Goal: Transaction & Acquisition: Purchase product/service

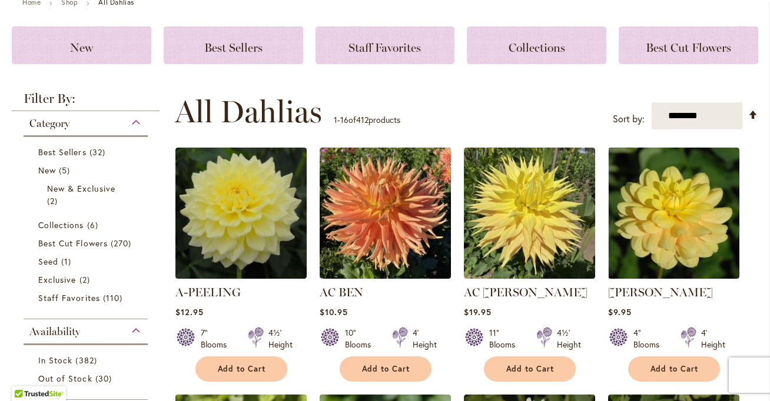
scroll to position [121, 0]
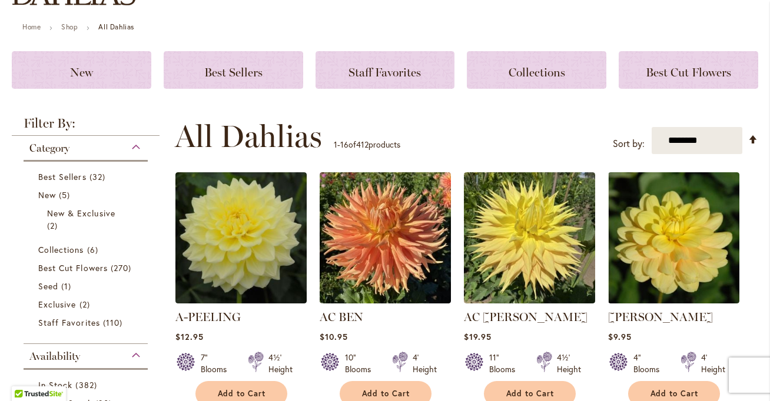
click at [133, 148] on div "Category" at bounding box center [86, 145] width 124 height 19
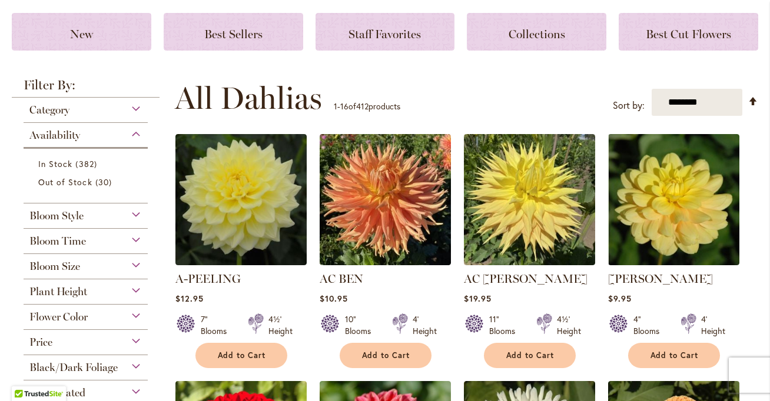
scroll to position [173, 0]
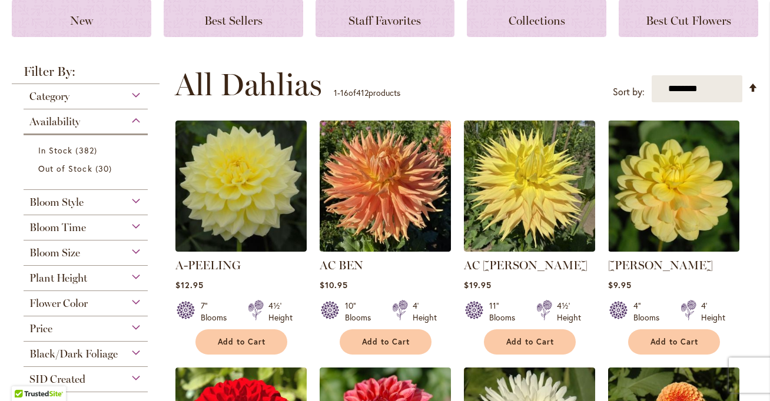
click at [116, 301] on div "Flower Color" at bounding box center [86, 300] width 124 height 19
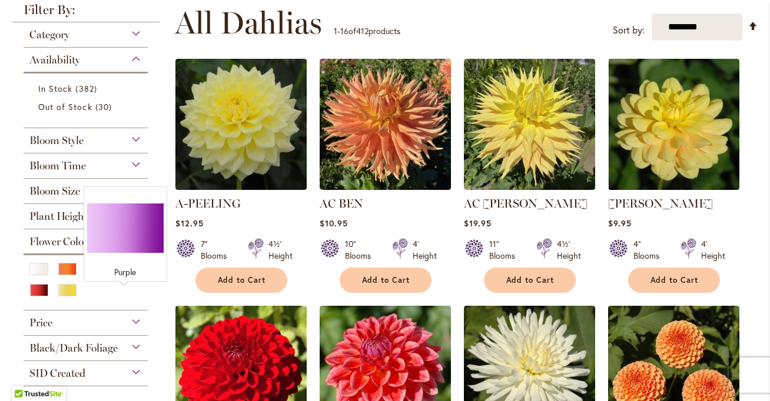
scroll to position [237, 0]
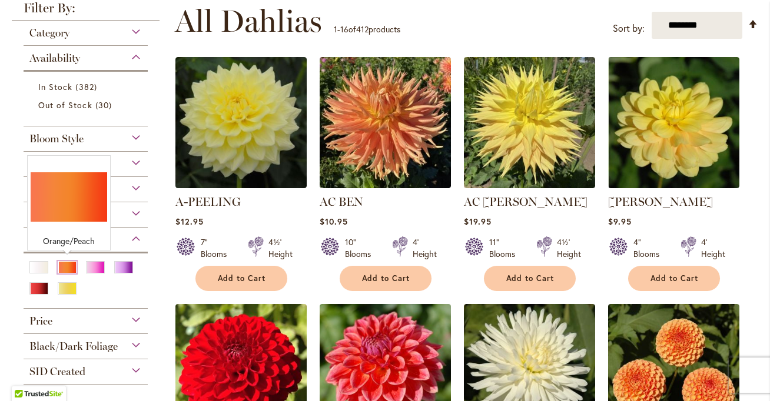
click at [61, 269] on div "Orange/Peach" at bounding box center [67, 267] width 19 height 12
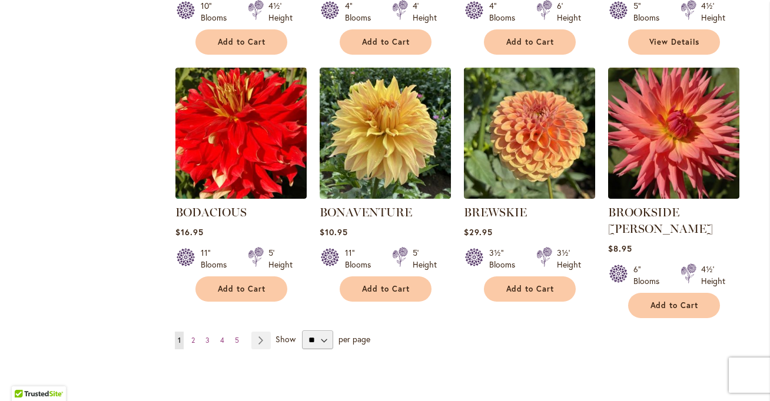
scroll to position [1013, 0]
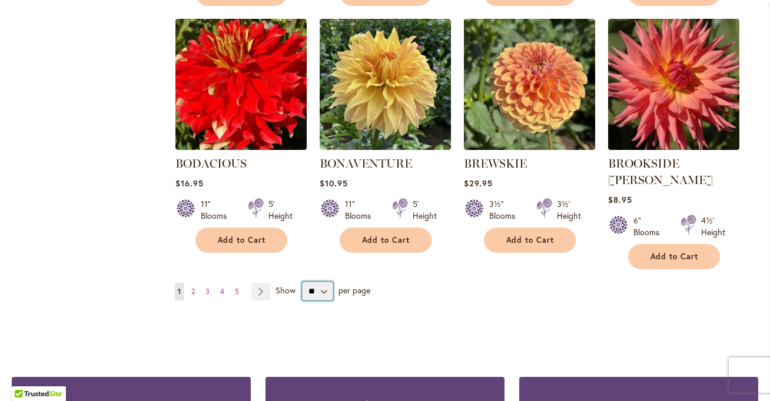
click at [317, 282] on select "** ** ** **" at bounding box center [317, 291] width 31 height 19
select select "**"
click at [302, 282] on select "** ** ** **" at bounding box center [317, 291] width 31 height 19
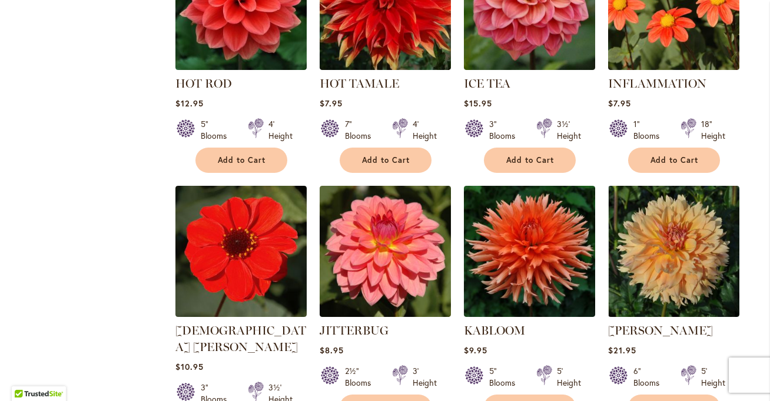
scroll to position [3928, 0]
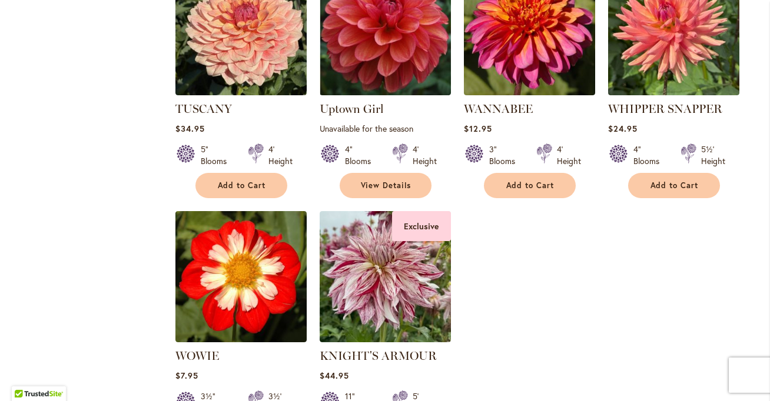
scroll to position [3113, 0]
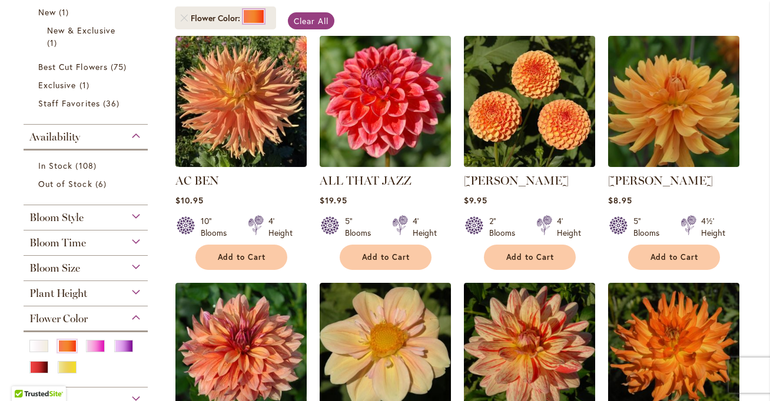
scroll to position [277, 0]
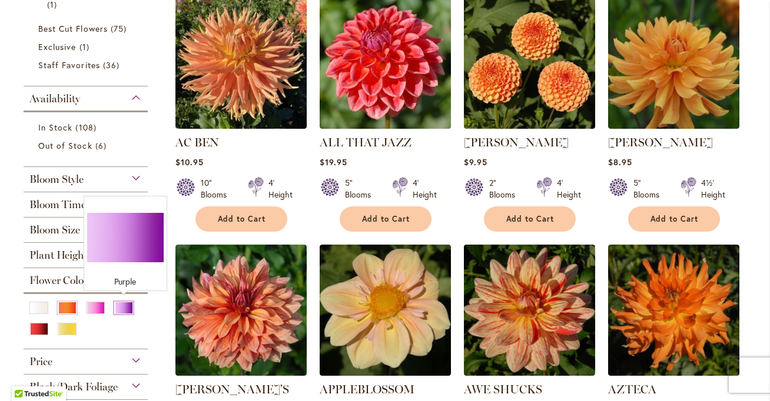
click at [119, 308] on div "Purple" at bounding box center [123, 308] width 19 height 12
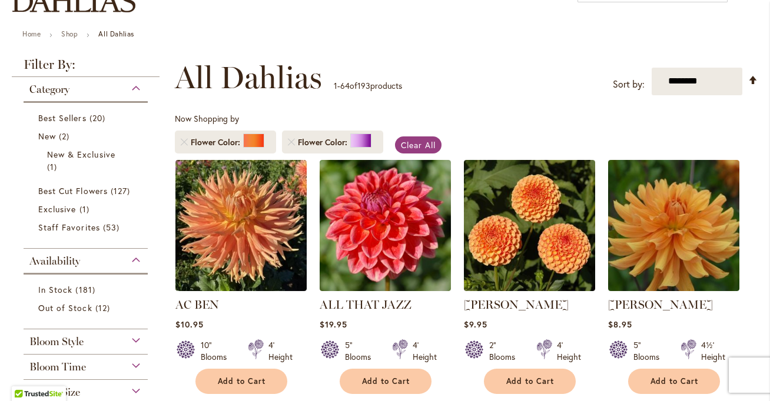
scroll to position [92, 0]
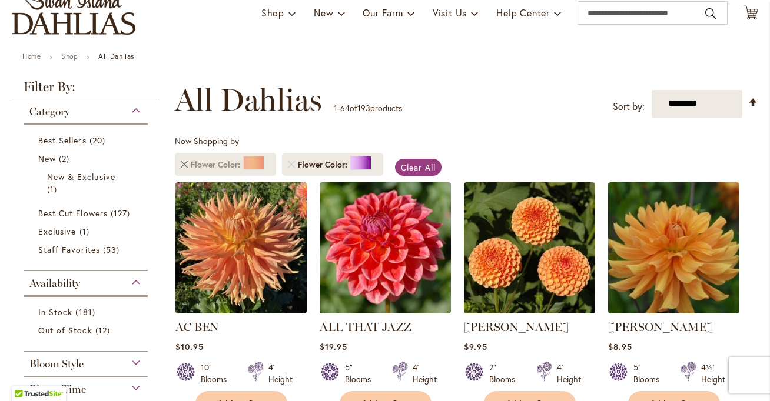
click at [184, 167] on link "Remove Flower Color Orange/Peach" at bounding box center [184, 164] width 7 height 7
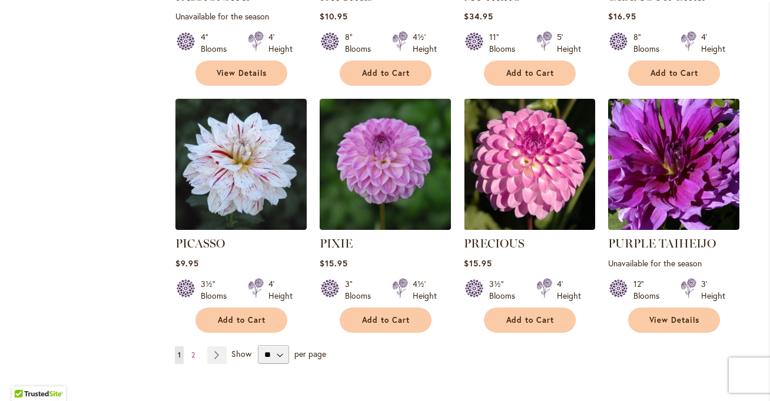
scroll to position [4011, 0]
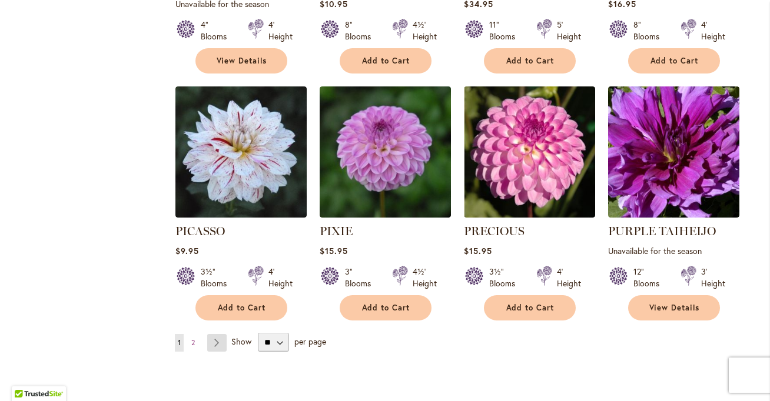
click at [218, 334] on link "Page Next" at bounding box center [216, 343] width 19 height 18
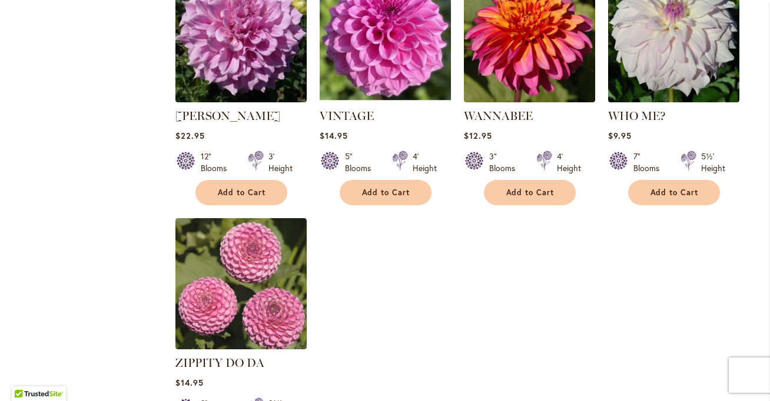
scroll to position [1063, 0]
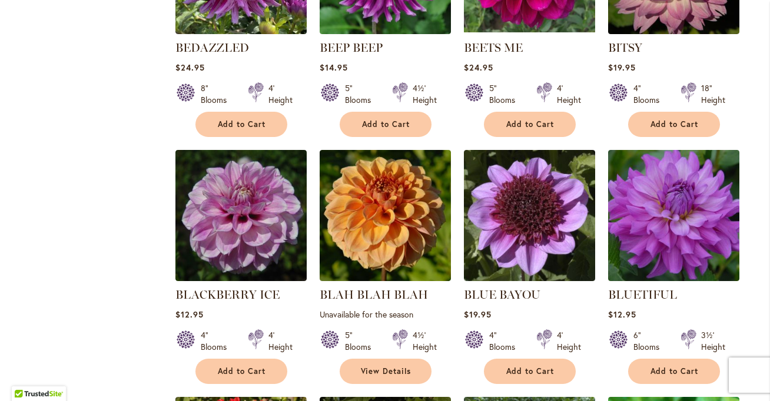
scroll to position [1134, 0]
